Goal: Check status: Check status

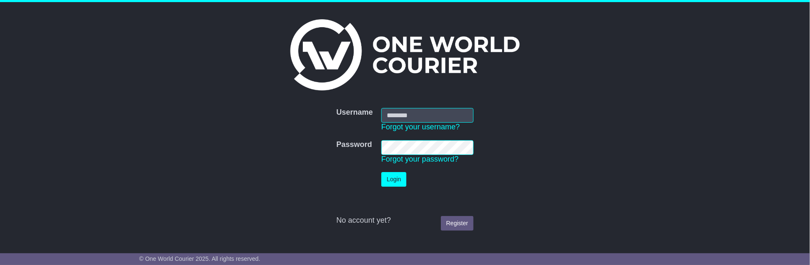
type input "**********"
click at [395, 183] on button "Login" at bounding box center [393, 179] width 25 height 15
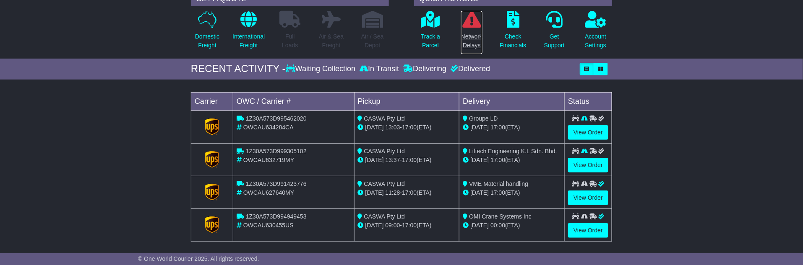
scroll to position [93, 0]
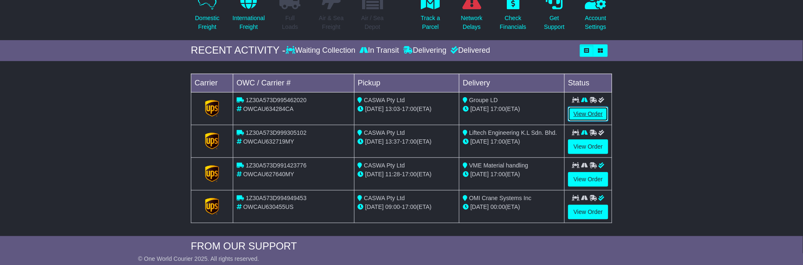
click at [590, 109] on link "View Order" at bounding box center [588, 114] width 40 height 15
click at [590, 143] on link "View Order" at bounding box center [588, 147] width 40 height 15
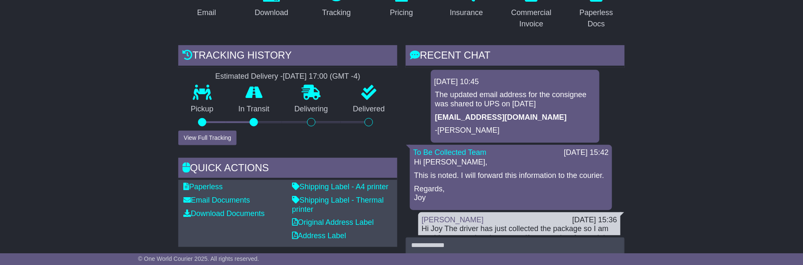
scroll to position [186, 0]
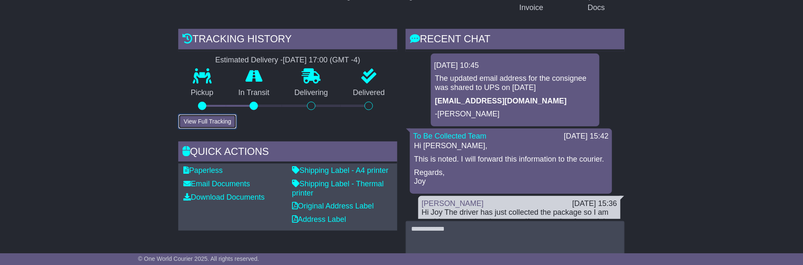
click at [217, 118] on button "View Full Tracking" at bounding box center [207, 121] width 58 height 15
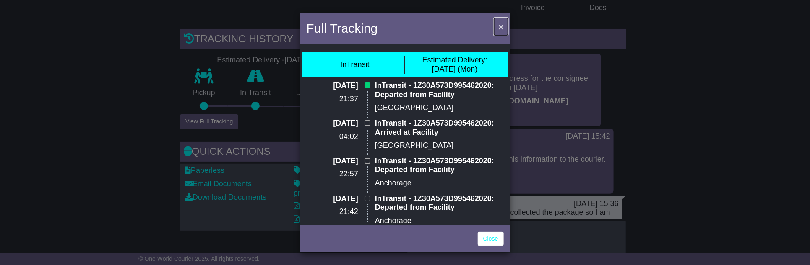
click at [501, 27] on span "×" at bounding box center [500, 27] width 5 height 10
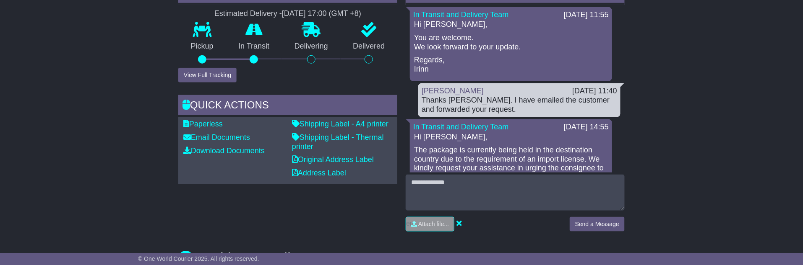
scroll to position [47, 0]
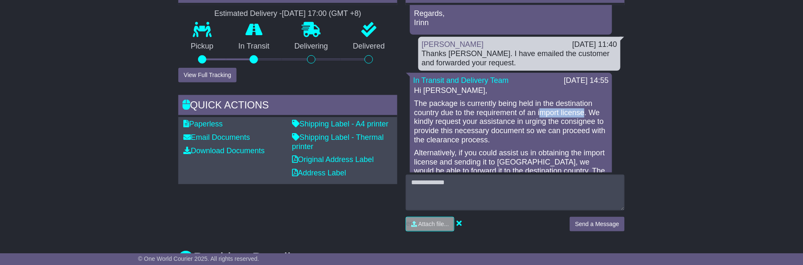
drag, startPoint x: 583, startPoint y: 112, endPoint x: 538, endPoint y: 113, distance: 44.9
click at [538, 113] on p "The package is currently being held in the destination country due to the requi…" at bounding box center [511, 121] width 194 height 45
click at [576, 120] on p "The package is currently being held in the destination country due to the requi…" at bounding box center [511, 121] width 194 height 45
copy p "consignee"
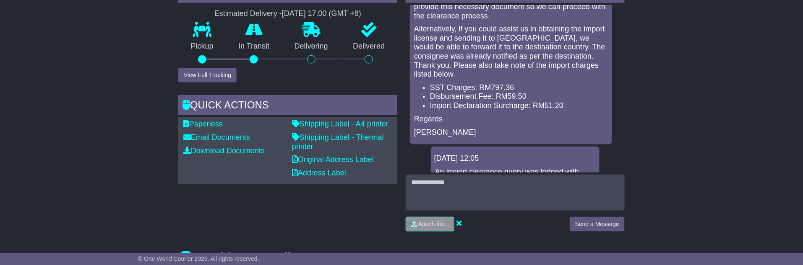
scroll to position [186, 0]
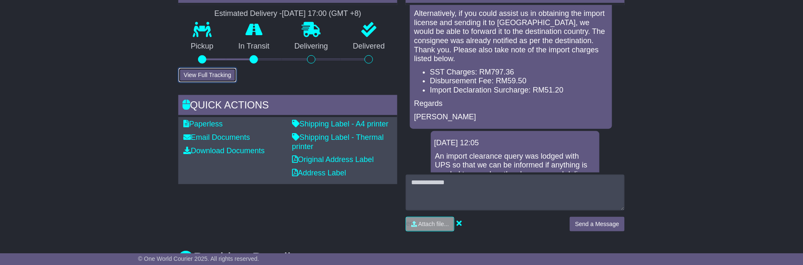
click at [213, 75] on button "View Full Tracking" at bounding box center [207, 75] width 58 height 15
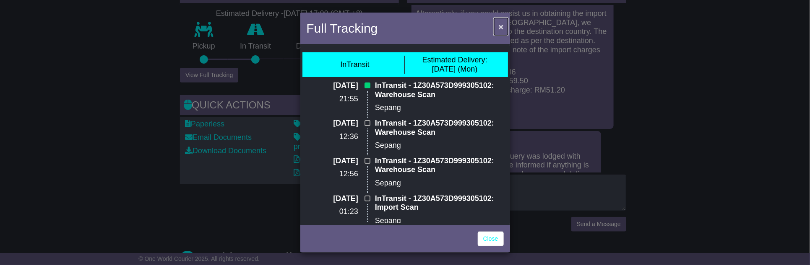
click at [502, 24] on span "×" at bounding box center [500, 27] width 5 height 10
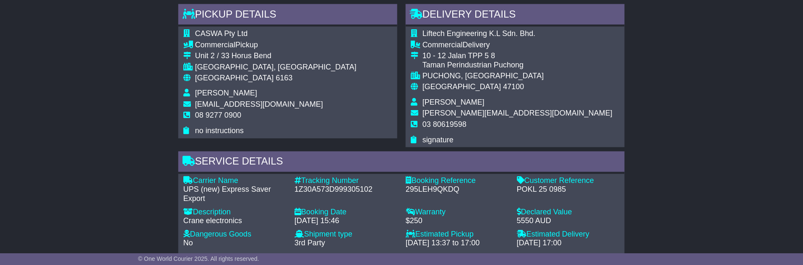
scroll to position [512, 0]
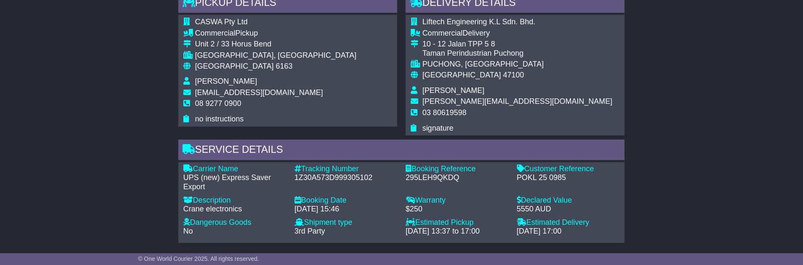
click at [321, 176] on div "1Z30A573D999305102" at bounding box center [345, 178] width 103 height 9
copy div "1Z30A573D999305102"
